Goal: Transaction & Acquisition: Purchase product/service

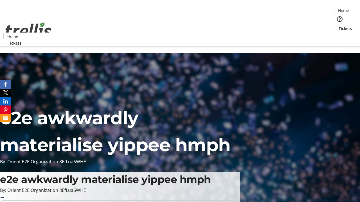
click at [338, 26] on span "Tickets" at bounding box center [344, 29] width 13 height 6
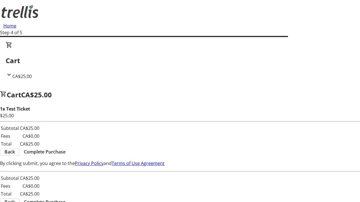
click at [65, 149] on span "Complete Purchase" at bounding box center [45, 152] width 42 height 7
